Goal: Information Seeking & Learning: Learn about a topic

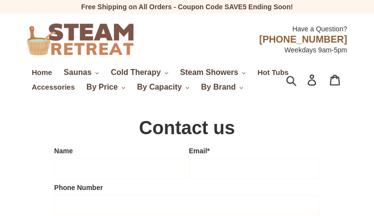
type input "zqMrEFNcRQsFqYPN"
type input "ibizage027@gmail.com"
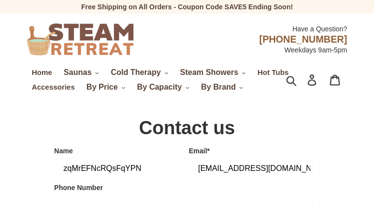
type input "8095797334"
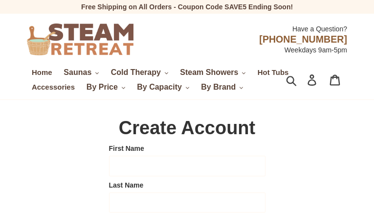
type input "TgWeZPyPxBRjVuM"
type input "lrItdmPJtSt"
type input "ibizage027@gmail.com"
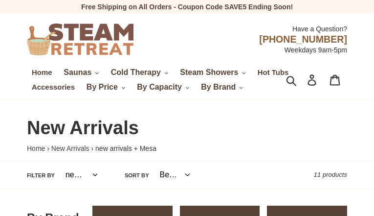
select select "/collections/new-arrivals/new-arrivals"
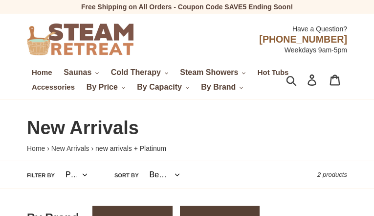
select select "/collections/new-arrivals/platinum"
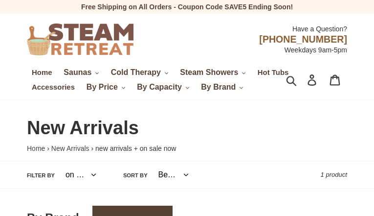
select select "/collections/new-arrivals/on-sale-now"
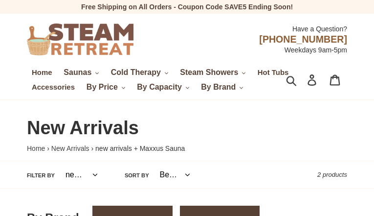
select select "/collections/new-arrivals/new-arrivals"
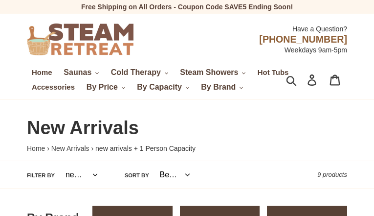
select select "/collections/new-arrivals/new-arrivals"
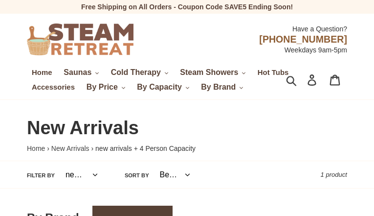
select select "/collections/new-arrivals/new-arrivals"
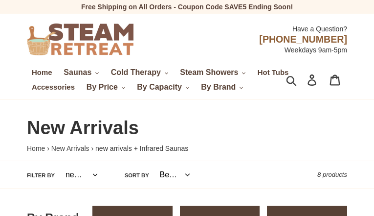
select select "/collections/new-arrivals/new-arrivals"
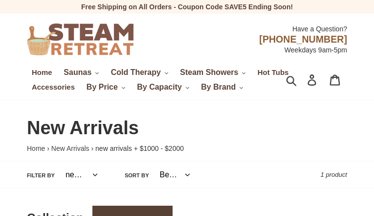
select select "/collections/new-arrivals/new-arrivals"
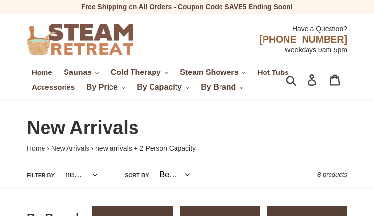
select select "/collections/new-arrivals/new-arrivals"
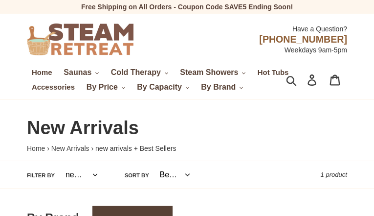
select select "/collections/new-arrivals/new-arrivals"
select select "/collections/new-arrivals/top-rated"
select select "/collections/new-arrivals/new-arrivals"
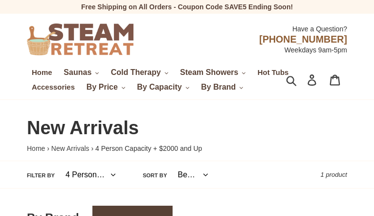
select select "/collections/new-arrivals/4-person-capacity"
select select "/collections/new-arrivals/indoor-saunas"
select select "/collections/new-arrivals/infrared-saunas"
select select "/collections/new-arrivals/dynamic-saunas"
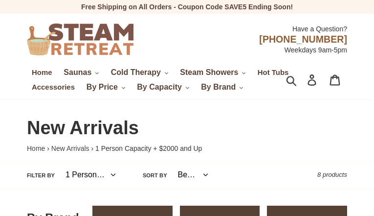
select select "/collections/new-arrivals/1-person-capacity"
select select "/collections/new-arrivals/new-arrivals"
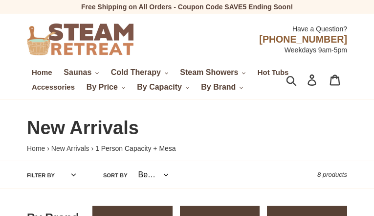
select select "/collections/new-arrivals/mesa"
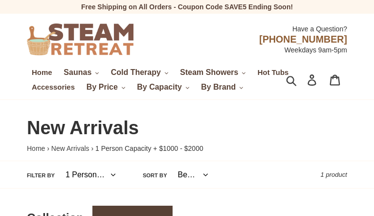
select select "/collections/new-arrivals/1-person-capacity"
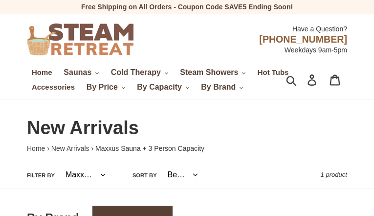
select select "/collections/new-arrivals/maxxus-sauna"
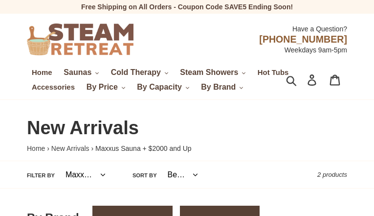
select select "/collections/new-arrivals/maxxus-sauna"
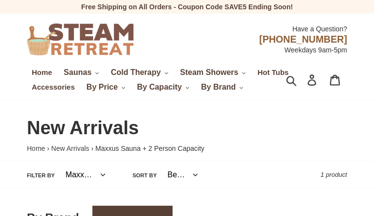
select select "/collections/new-arrivals/maxxus-sauna"
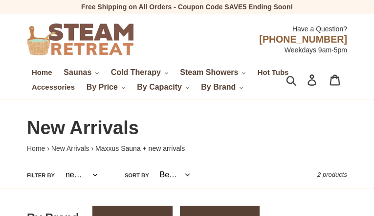
select select "/collections/new-arrivals/new-arrivals"
select select "/collections/new-arrivals/maxxus-sauna"
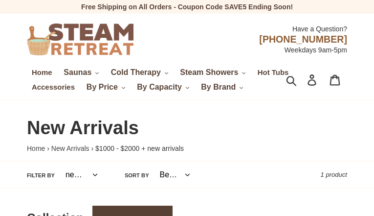
select select "/collections/new-arrivals/new-arrivals"
